Goal: Transaction & Acquisition: Register for event/course

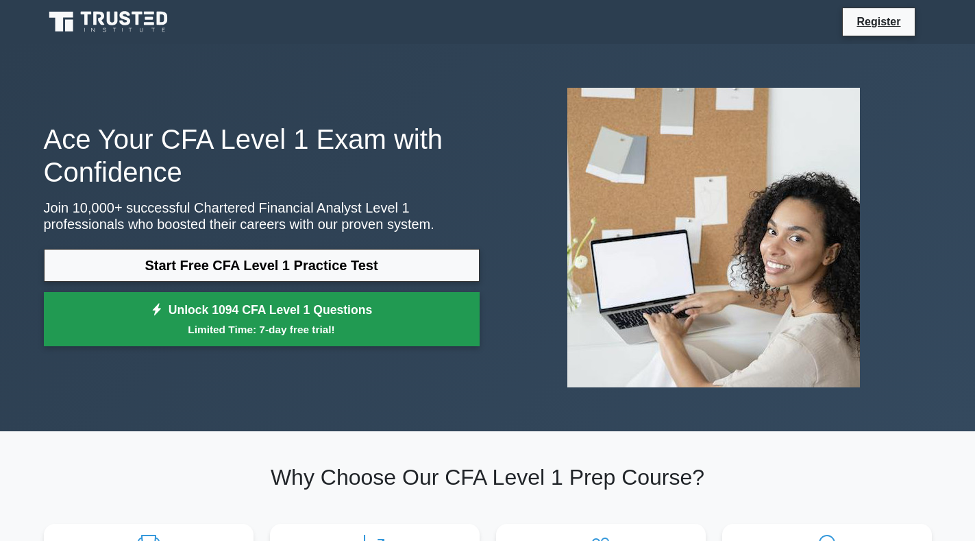
click at [276, 321] on small "Limited Time: 7-day free trial!" at bounding box center [262, 329] width 402 height 16
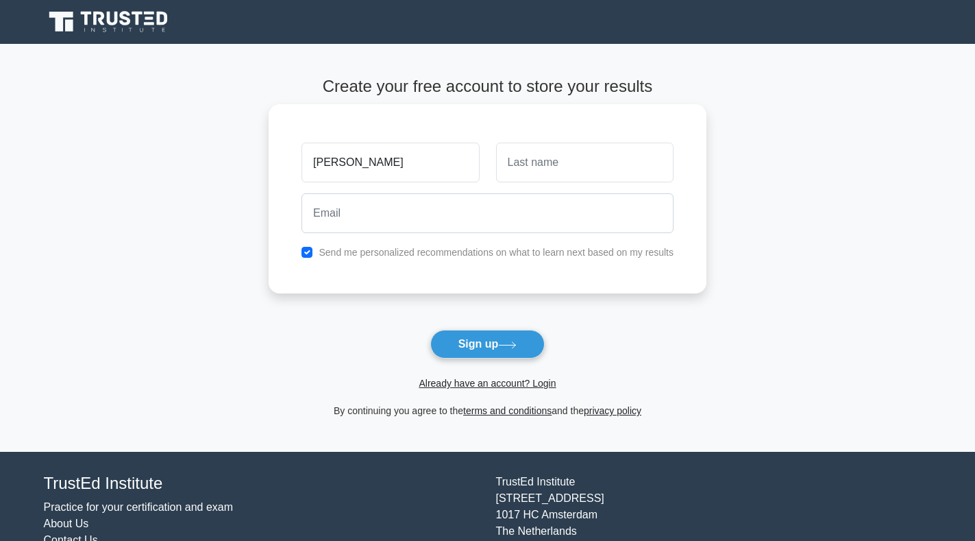
type input "[PERSON_NAME]"
click at [520, 165] on input "text" at bounding box center [585, 163] width 178 height 40
type input "nasara"
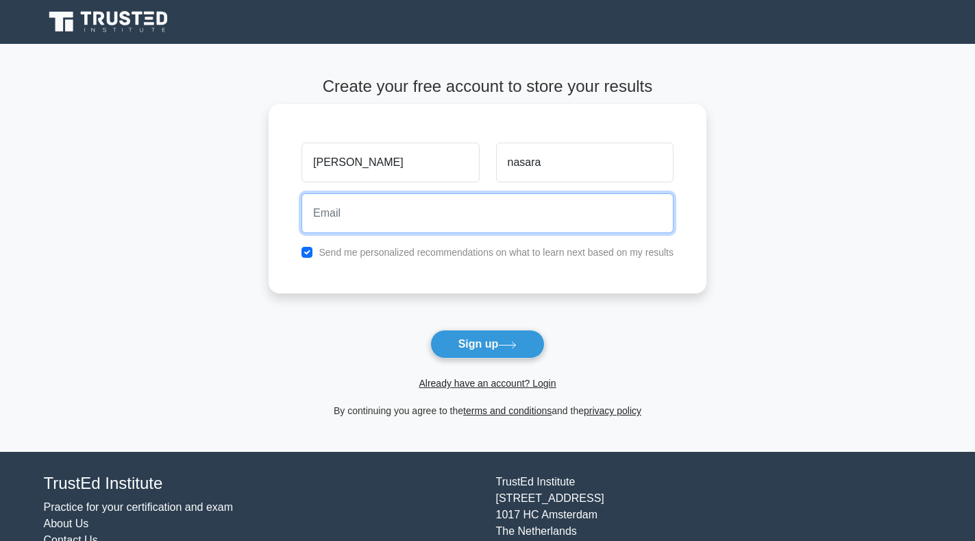
click at [454, 202] on input "email" at bounding box center [488, 213] width 372 height 40
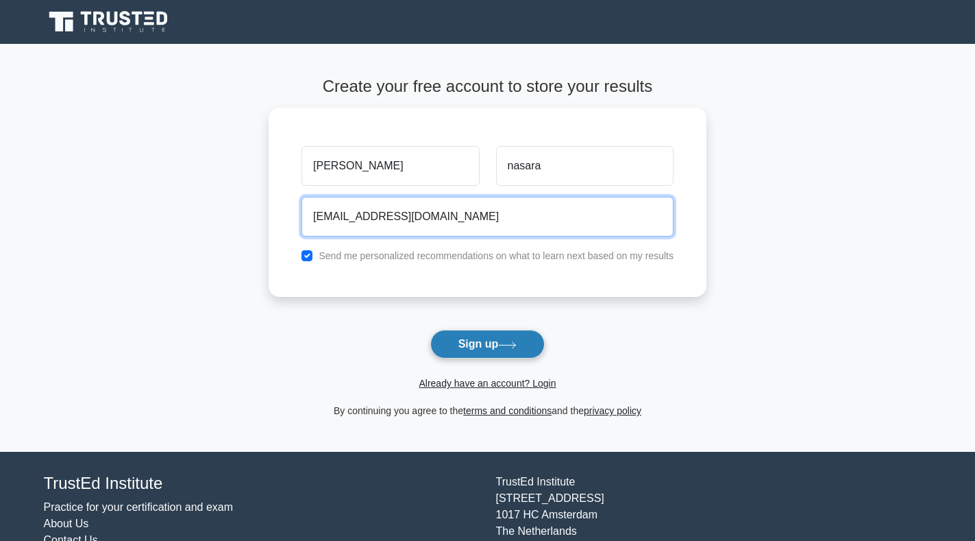
type input "mnnguru@gmail.com"
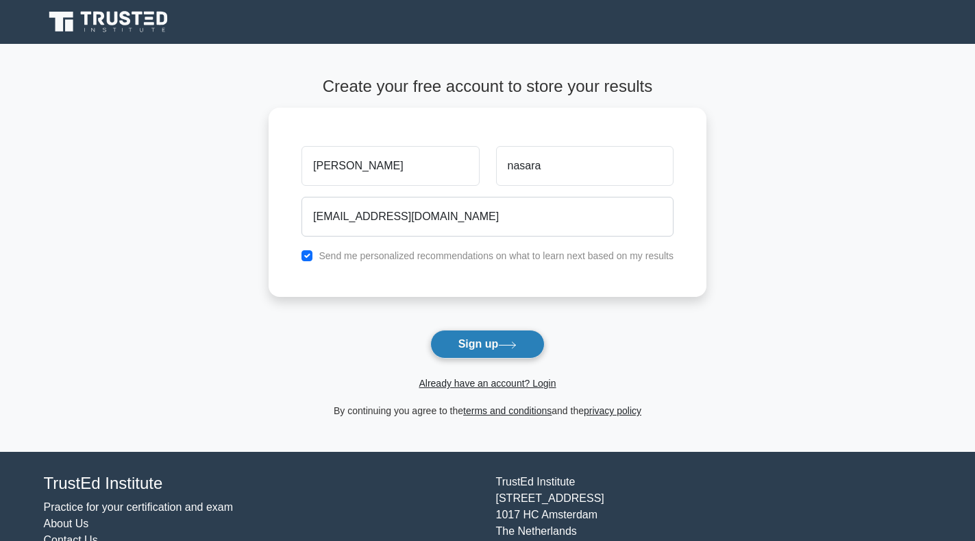
click at [488, 348] on button "Sign up" at bounding box center [487, 344] width 115 height 29
